Goal: Task Accomplishment & Management: Use online tool/utility

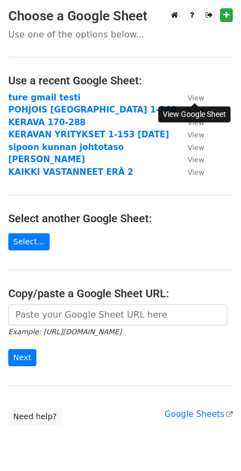
click at [197, 96] on small "View" at bounding box center [195, 98] width 17 height 8
click at [18, 95] on strong "ture gmail testi" at bounding box center [44, 98] width 72 height 10
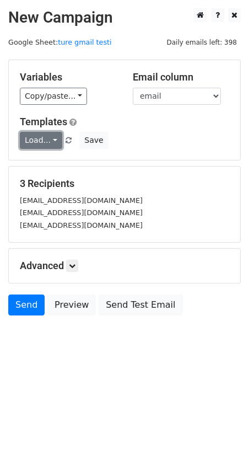
click at [46, 140] on link "Load..." at bounding box center [41, 140] width 42 height 17
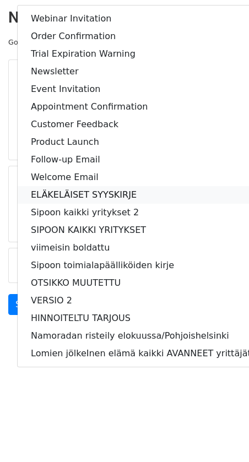
click at [50, 191] on link "ELÄKELÄISET SYYSKIRJE" at bounding box center [171, 195] width 306 height 18
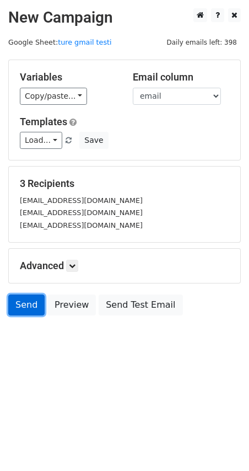
click at [25, 303] on link "Send" at bounding box center [26, 304] width 36 height 21
